Goal: Task Accomplishment & Management: Manage account settings

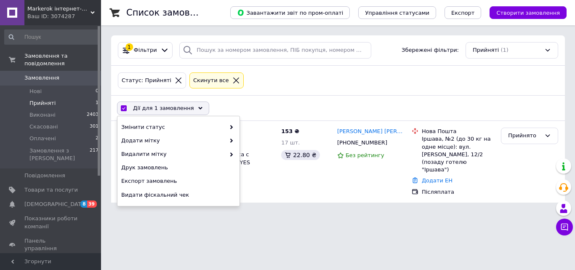
click at [316, 94] on div "Статус: Прийняті Cкинути все" at bounding box center [338, 81] width 454 height 30
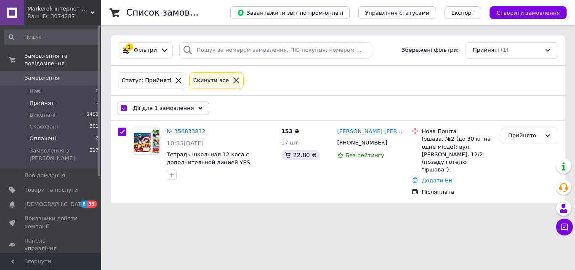
click at [50, 135] on span "Оплачені" at bounding box center [42, 139] width 27 height 8
checkbox input "false"
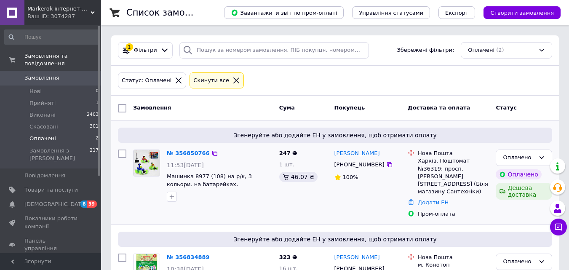
scroll to position [51, 0]
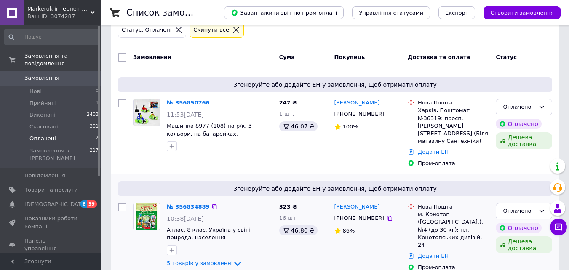
click at [191, 203] on link "№ 356834889" at bounding box center [188, 206] width 43 height 6
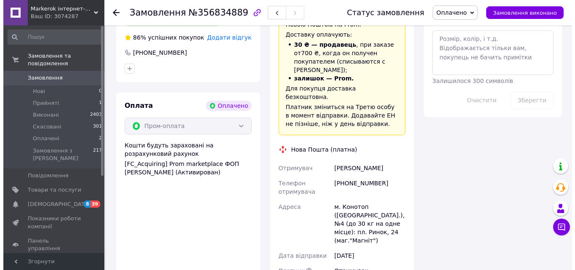
scroll to position [505, 0]
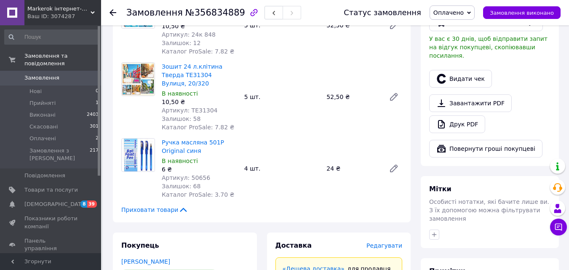
click at [375, 242] on span "Редагувати" at bounding box center [384, 245] width 36 height 7
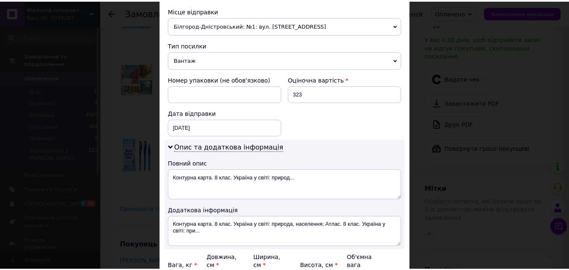
scroll to position [384, 0]
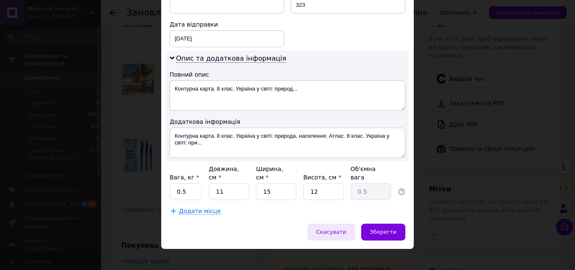
click at [332, 229] on span "Скасувати" at bounding box center [331, 232] width 30 height 6
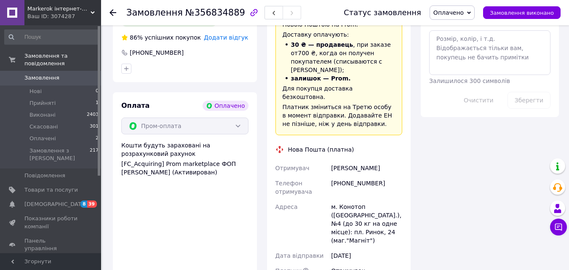
scroll to position [932, 0]
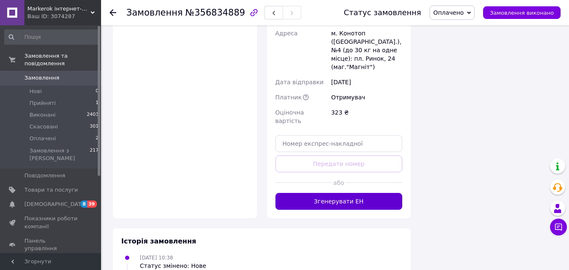
click at [334, 193] on button "Згенерувати ЕН" at bounding box center [338, 201] width 127 height 17
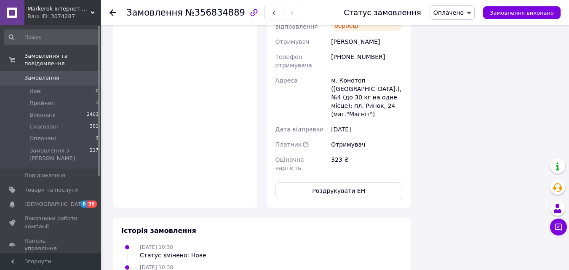
scroll to position [763, 0]
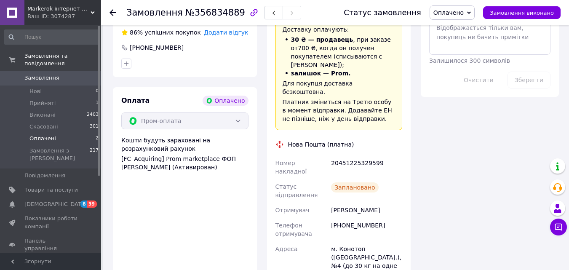
click at [45, 135] on span "Оплачені" at bounding box center [42, 139] width 27 height 8
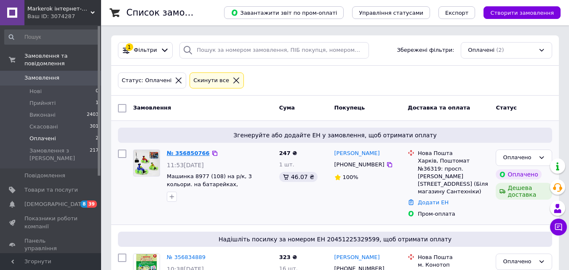
click at [185, 153] on link "№ 356850766" at bounding box center [188, 153] width 43 height 6
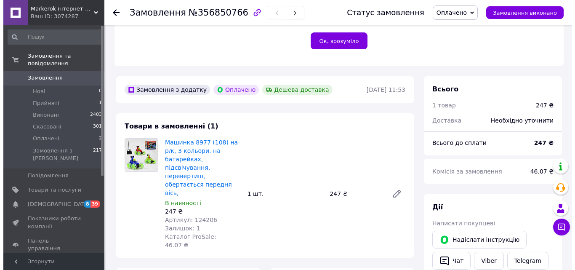
scroll to position [379, 0]
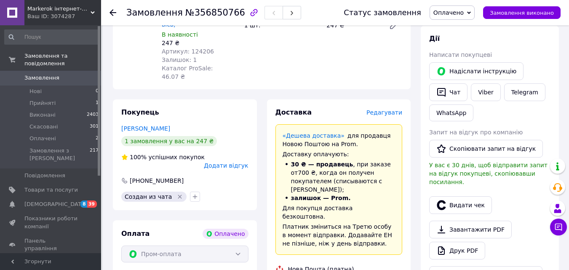
click at [380, 109] on span "Редагувати" at bounding box center [384, 112] width 36 height 7
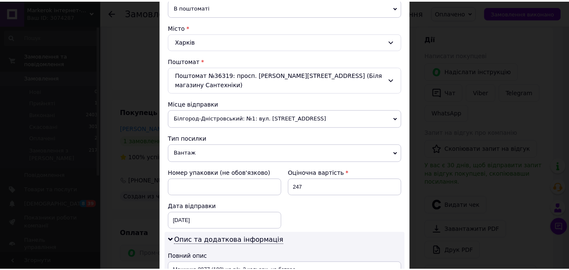
scroll to position [384, 0]
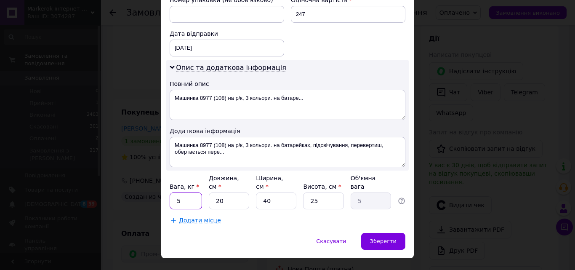
drag, startPoint x: 182, startPoint y: 183, endPoint x: 171, endPoint y: 181, distance: 10.7
click at [171, 193] on input "5" at bounding box center [186, 201] width 32 height 17
type input "08"
type input "2"
type input "0.25"
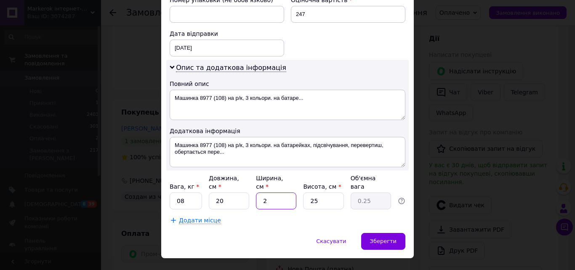
type input "20"
type input "2.5"
type input "20"
type input "2"
type input "0.2"
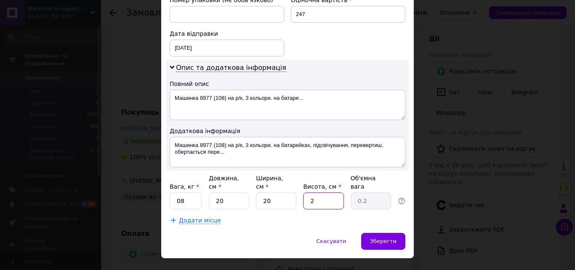
type input "20"
type input "2"
type input "20"
drag, startPoint x: 285, startPoint y: 186, endPoint x: 262, endPoint y: 181, distance: 22.9
click at [262, 193] on input "20" at bounding box center [276, 201] width 40 height 17
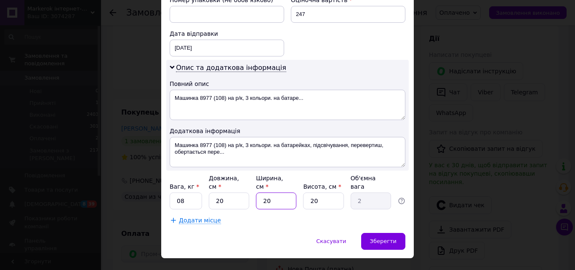
type input "1"
type input "0.1"
type input "10"
type input "1"
type input "10"
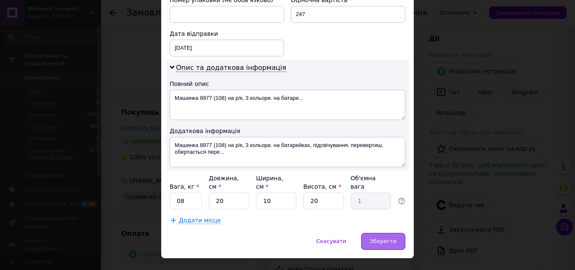
click at [372, 233] on div "Зберегти" at bounding box center [383, 241] width 44 height 17
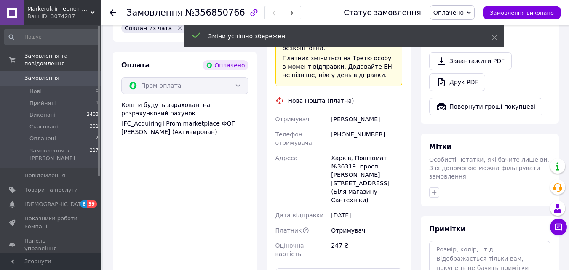
scroll to position [632, 0]
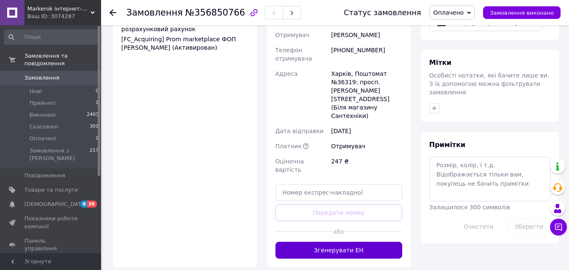
click at [351, 242] on button "Згенерувати ЕН" at bounding box center [338, 250] width 127 height 17
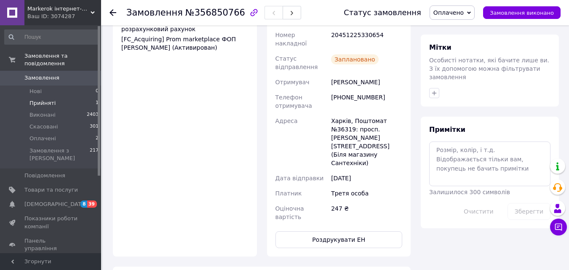
click at [41, 99] on span "Прийняті" at bounding box center [42, 103] width 26 height 8
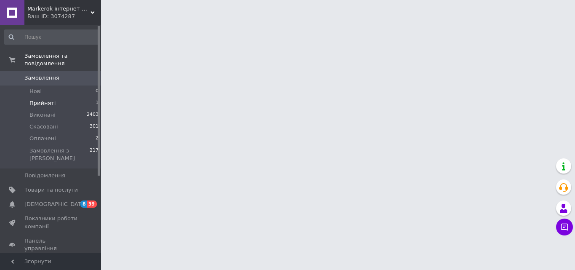
click at [52, 99] on span "Прийняті" at bounding box center [42, 103] width 26 height 8
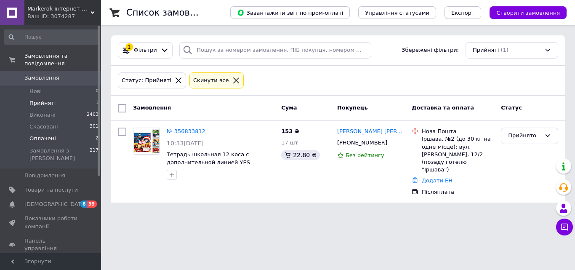
click at [48, 135] on span "Оплачені" at bounding box center [42, 139] width 27 height 8
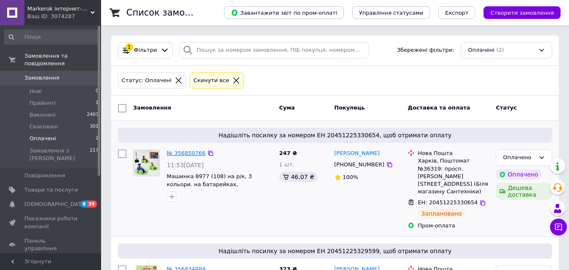
scroll to position [69, 0]
